Goal: Transaction & Acquisition: Download file/media

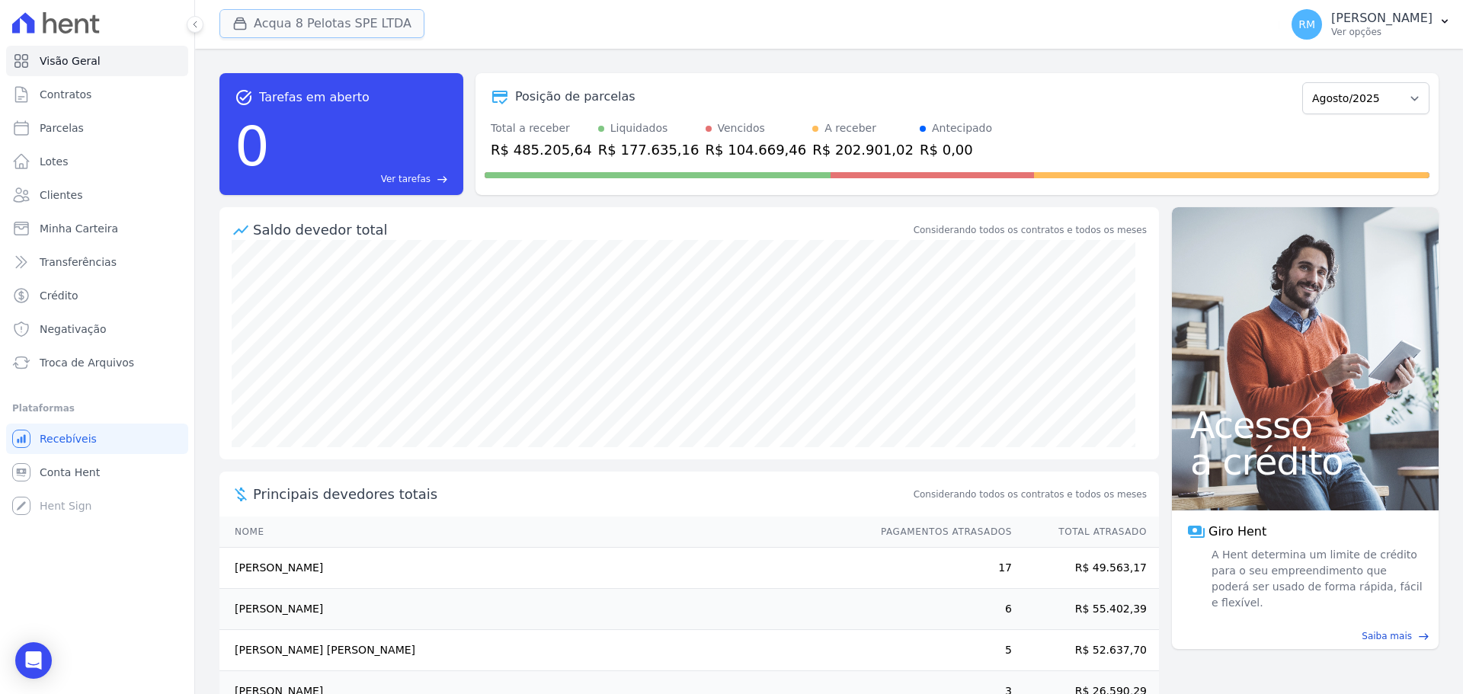
click at [383, 21] on button "Acqua 8 Pelotas SPE LTDA" at bounding box center [321, 23] width 205 height 29
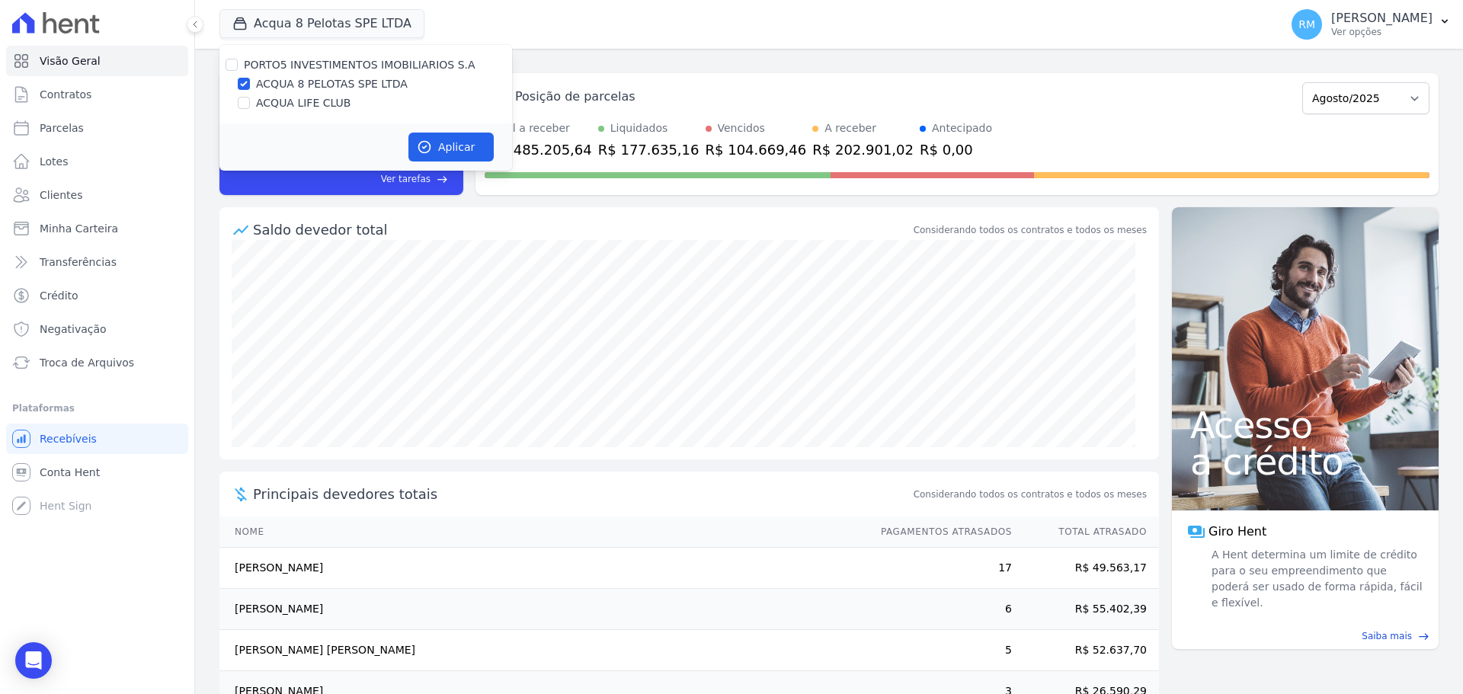
click at [351, 109] on div "ACQUA LIFE CLUB" at bounding box center [365, 103] width 293 height 16
click at [329, 102] on label "ACQUA LIFE CLUB" at bounding box center [303, 103] width 94 height 16
click at [250, 102] on input "ACQUA LIFE CLUB" at bounding box center [244, 103] width 12 height 12
checkbox input "true"
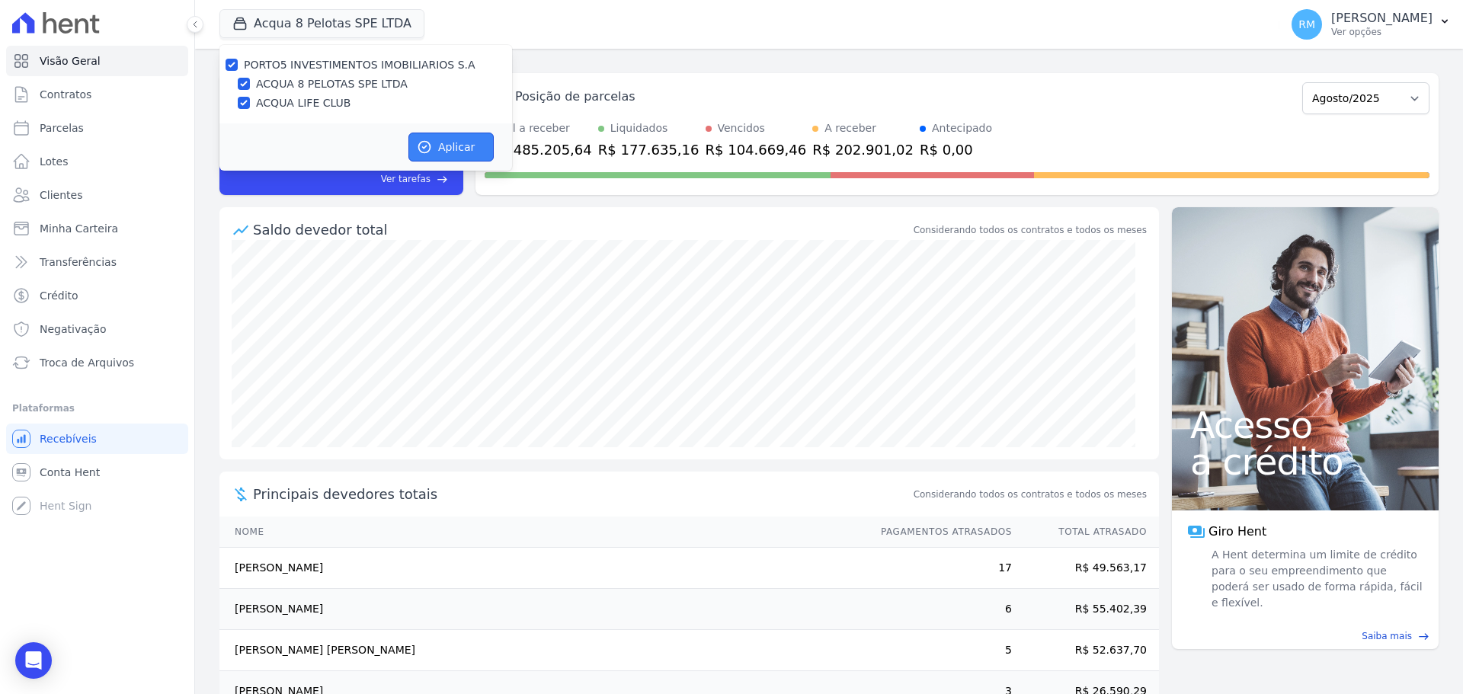
drag, startPoint x: 424, startPoint y: 140, endPoint x: 485, endPoint y: 238, distance: 116.1
click at [423, 140] on icon "button" at bounding box center [424, 146] width 15 height 15
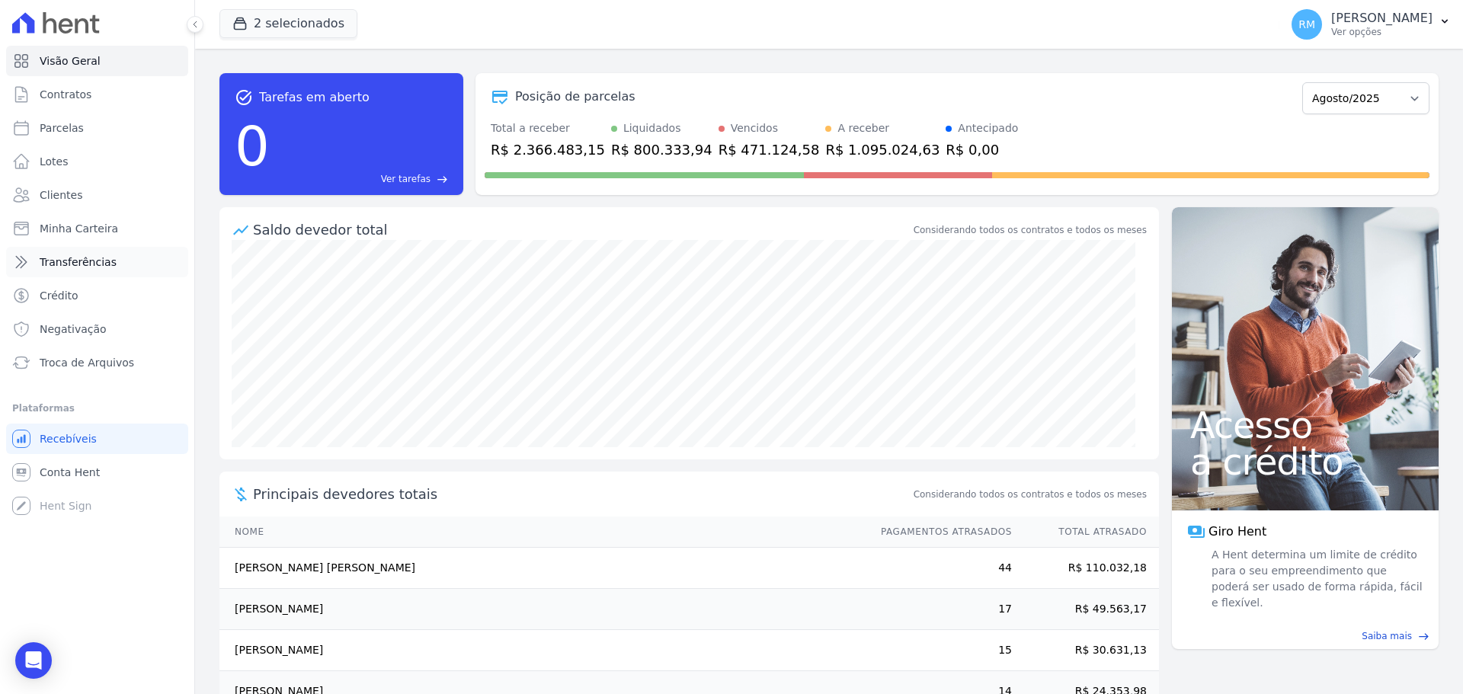
click at [61, 267] on span "Transferências" at bounding box center [78, 261] width 77 height 15
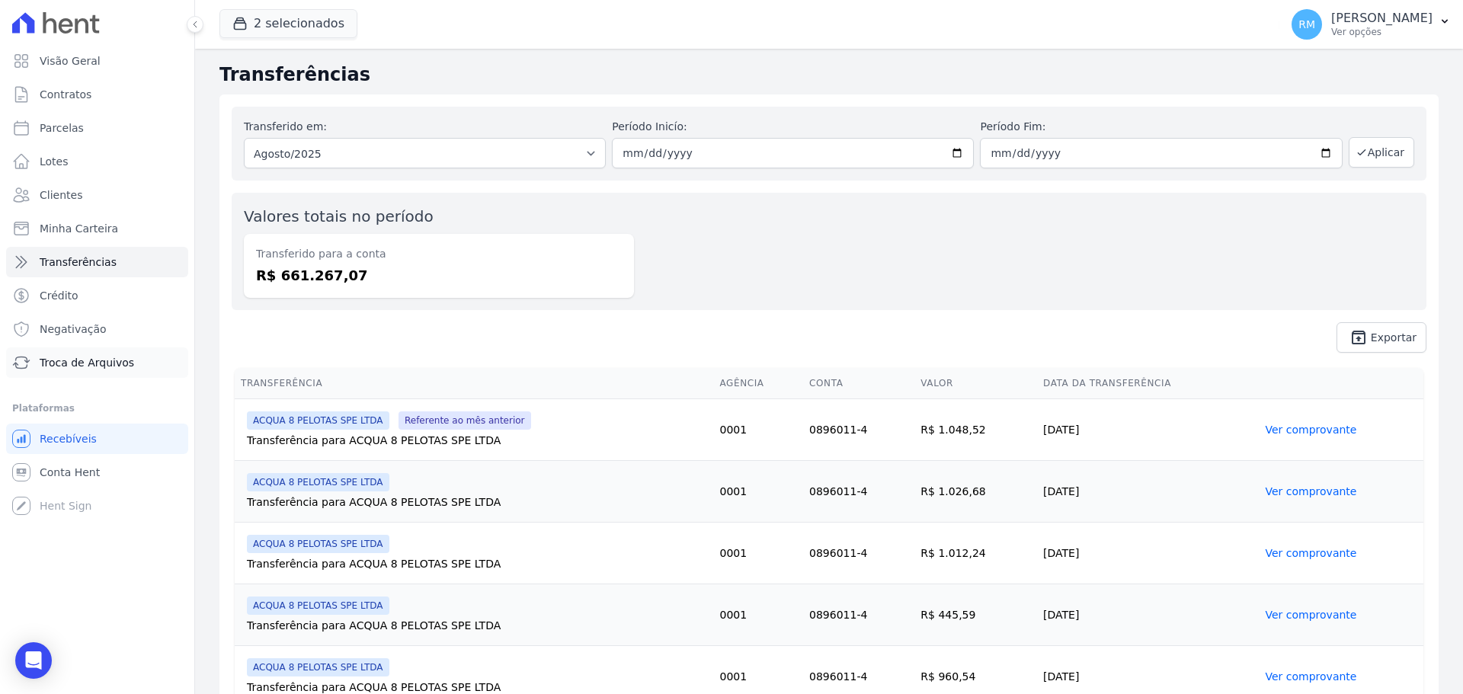
click at [96, 360] on span "Troca de Arquivos" at bounding box center [87, 362] width 94 height 15
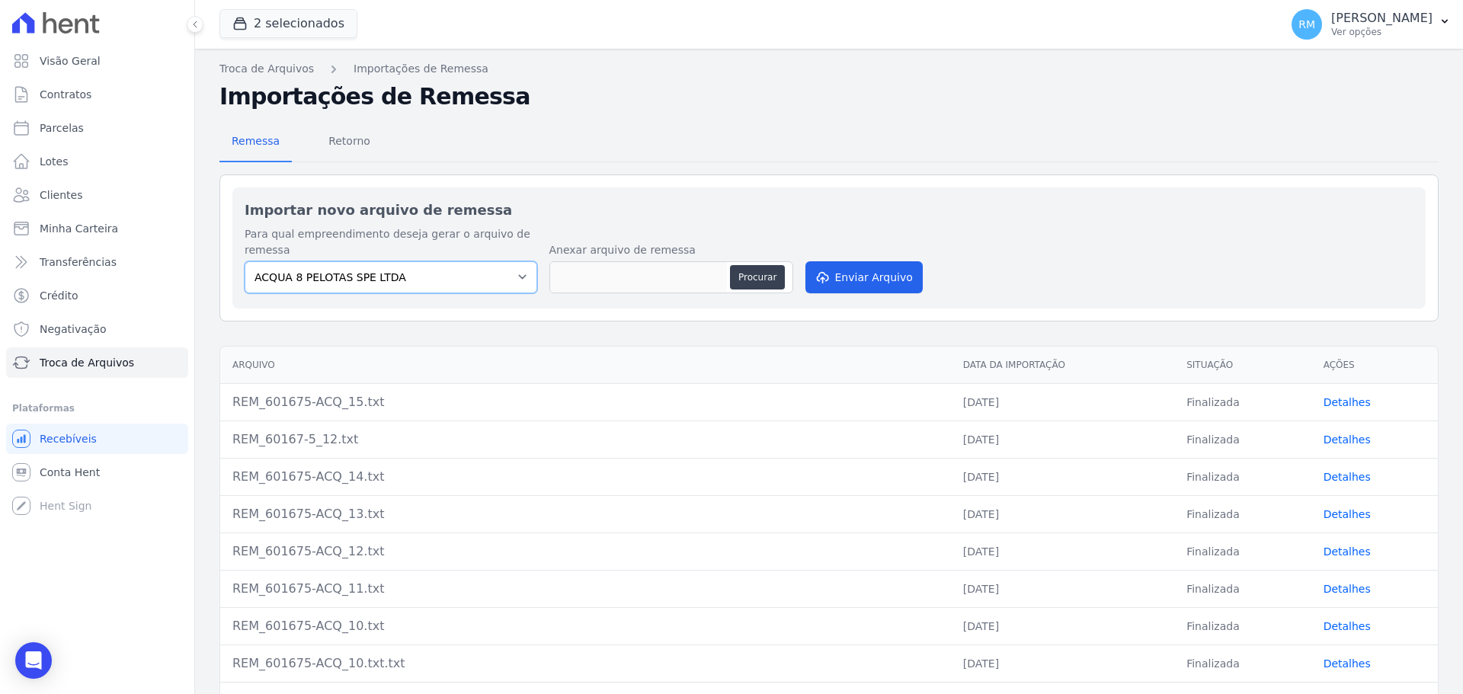
click at [448, 274] on select "ACQUA 8 PELOTAS SPE LTDA ACQUA LIFE CLUB" at bounding box center [391, 277] width 293 height 32
click at [448, 275] on select "ACQUA 8 PELOTAS SPE LTDA ACQUA LIFE CLUB" at bounding box center [391, 277] width 293 height 32
click at [331, 139] on span "Retorno" at bounding box center [349, 141] width 60 height 30
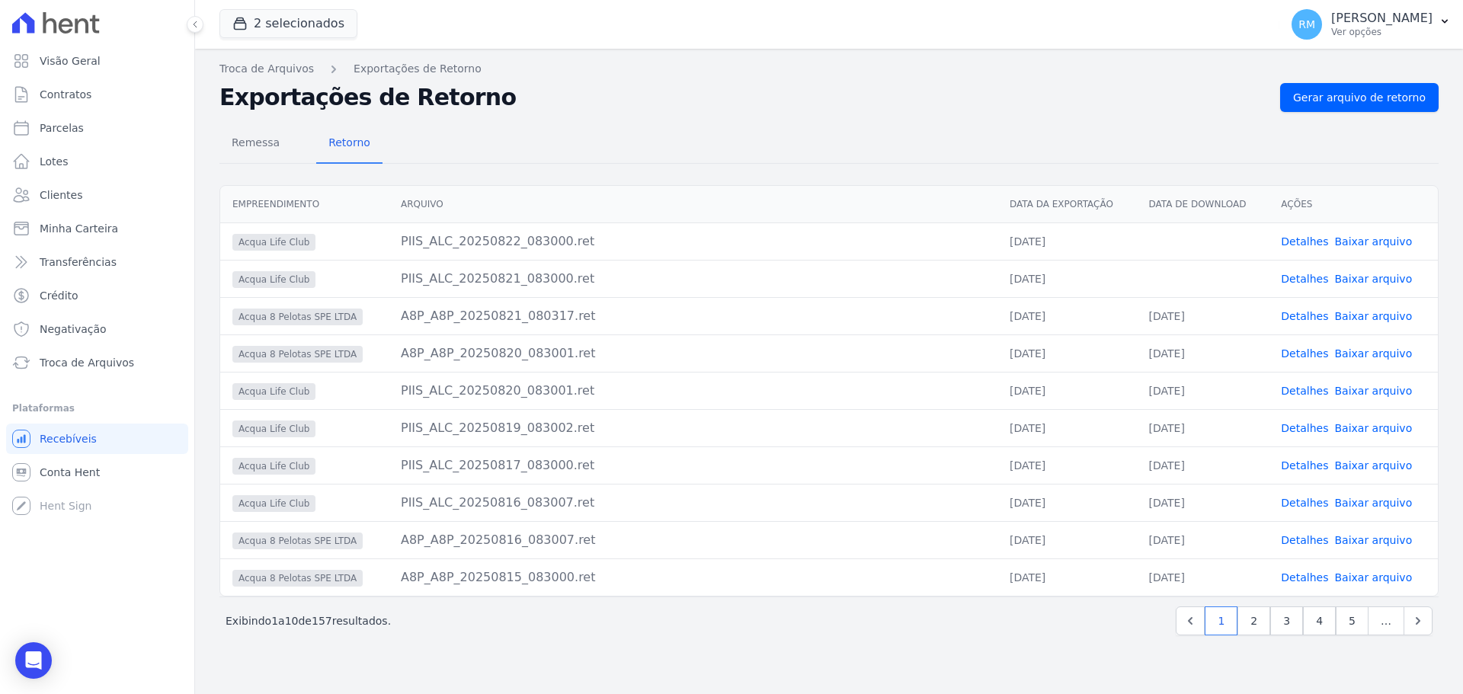
click at [1372, 248] on span "Baixar arquivo" at bounding box center [1373, 241] width 78 height 15
click at [1373, 245] on link "Baixar arquivo" at bounding box center [1373, 241] width 78 height 12
click at [1371, 284] on link "Baixar arquivo" at bounding box center [1373, 279] width 78 height 12
click at [1373, 276] on link "Baixar arquivo" at bounding box center [1373, 279] width 78 height 12
click at [233, 144] on span "Remessa" at bounding box center [255, 142] width 66 height 30
